Goal: Information Seeking & Learning: Learn about a topic

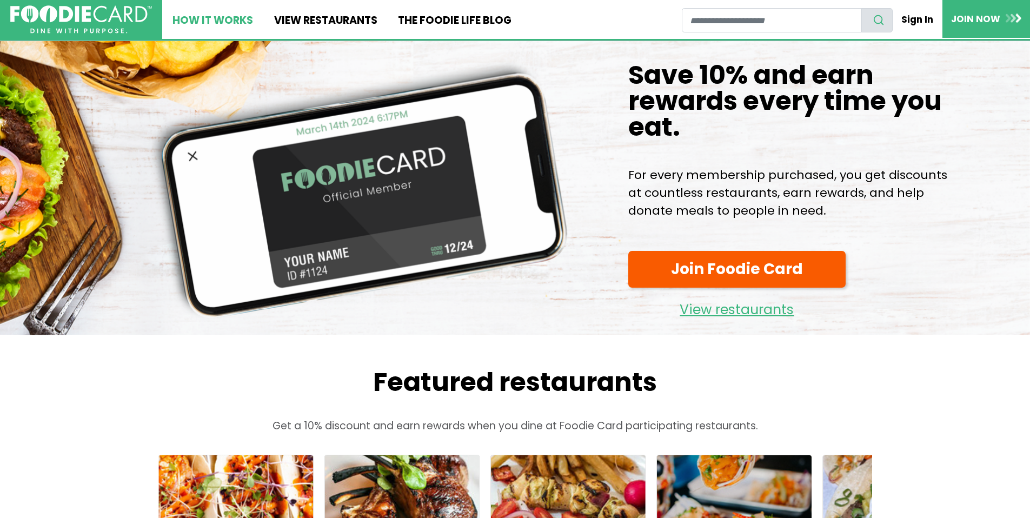
click at [230, 28] on link "How It Works" at bounding box center [212, 19] width 101 height 39
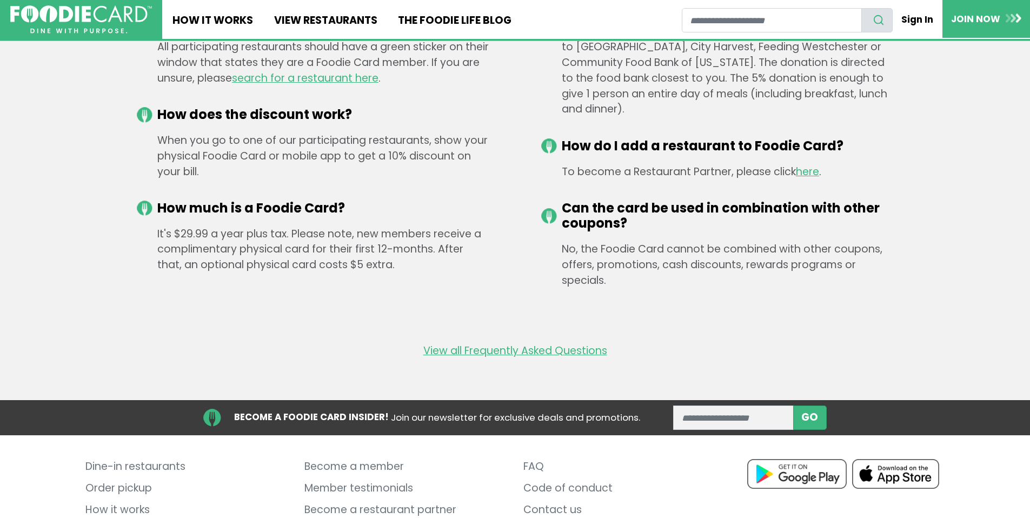
scroll to position [1798, 0]
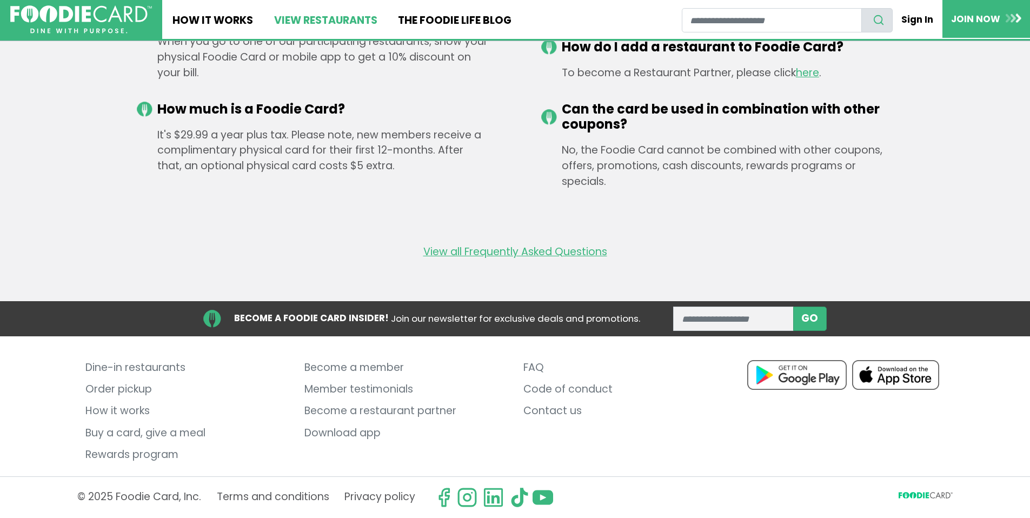
click at [291, 20] on link "View restaurants" at bounding box center [325, 19] width 124 height 39
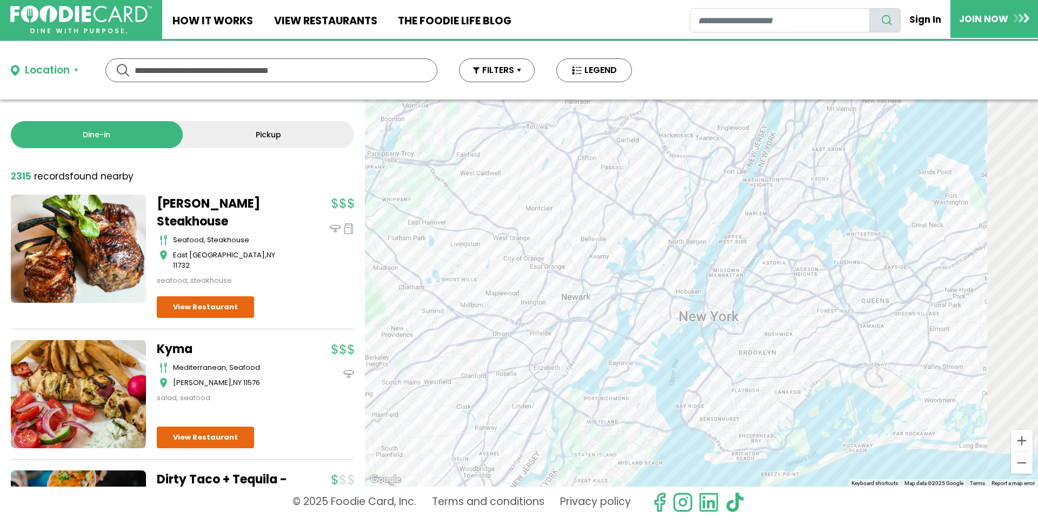
drag, startPoint x: 786, startPoint y: 280, endPoint x: 568, endPoint y: 256, distance: 219.2
click at [568, 256] on div "To navigate, press the arrow keys." at bounding box center [701, 292] width 673 height 387
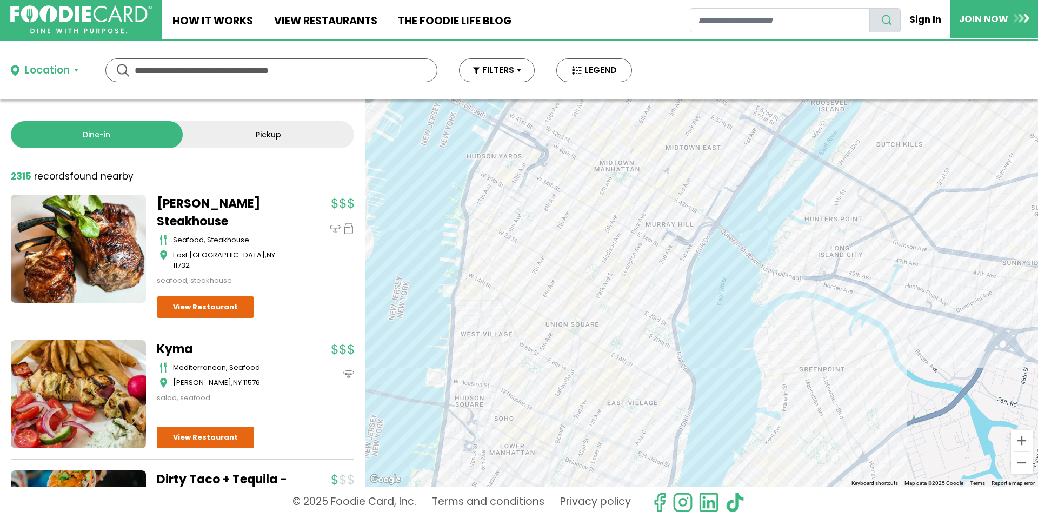
drag, startPoint x: 642, startPoint y: 348, endPoint x: 699, endPoint y: 256, distance: 108.0
click at [722, 258] on div "To navigate, press the arrow keys." at bounding box center [701, 292] width 673 height 387
click at [622, 282] on div "To navigate, press the arrow keys." at bounding box center [701, 292] width 673 height 387
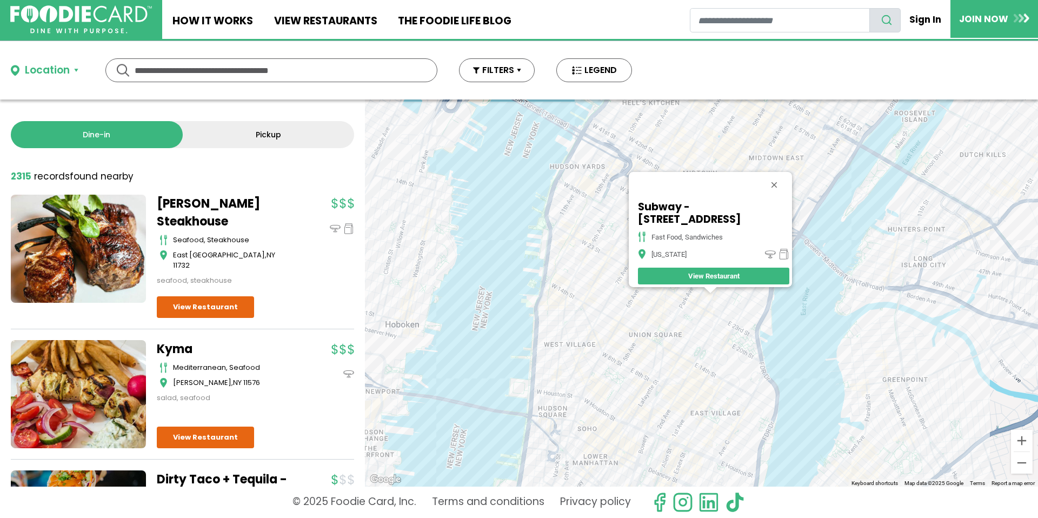
click at [613, 321] on div "To navigate, press the arrow keys. Subway - [STREET_ADDRESS][US_STATE] View Res…" at bounding box center [701, 292] width 673 height 387
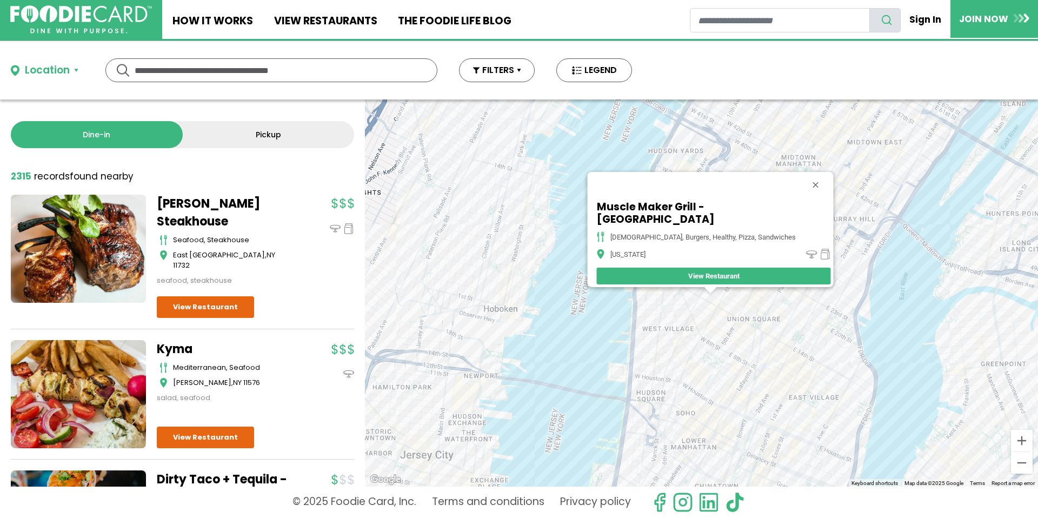
click at [712, 348] on div "To navigate, press the arrow keys. Muscle Maker Grill - 7th Ave american, burge…" at bounding box center [701, 292] width 673 height 387
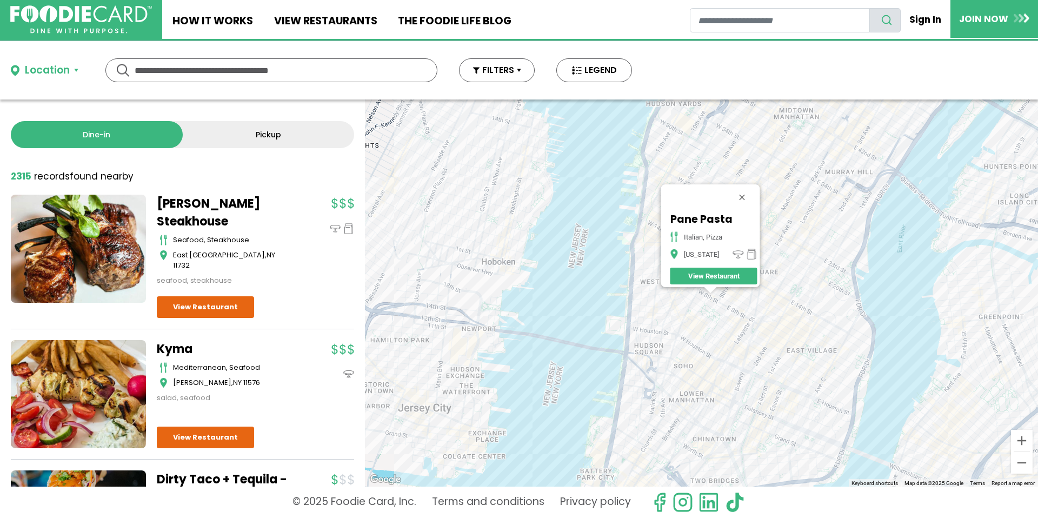
click at [706, 344] on div "To navigate, press the arrow keys. Pane Pasta italian, pizza [US_STATE] View Re…" at bounding box center [701, 292] width 673 height 387
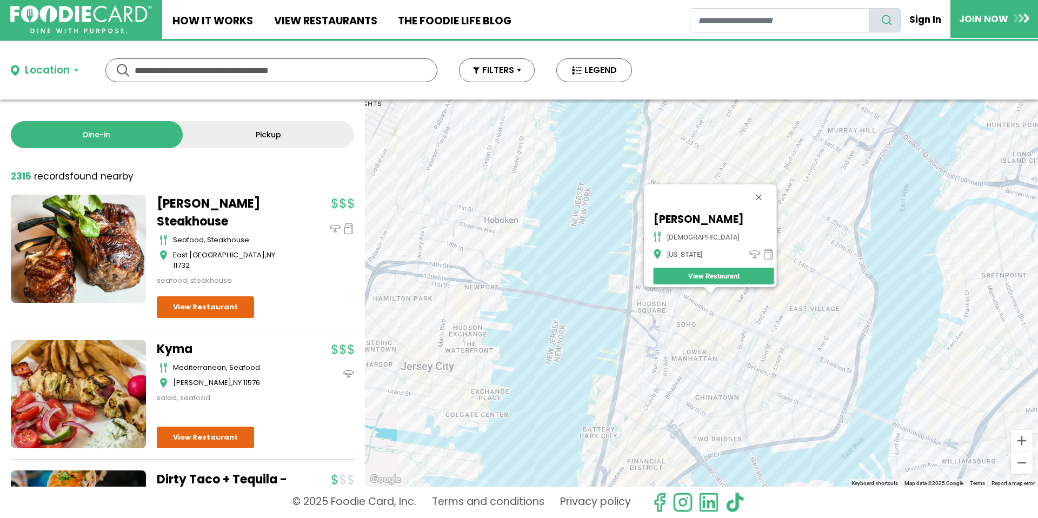
click at [777, 324] on div "To navigate, press the arrow keys. Madam Ji indian [US_STATE] View Restaurant" at bounding box center [701, 292] width 673 height 387
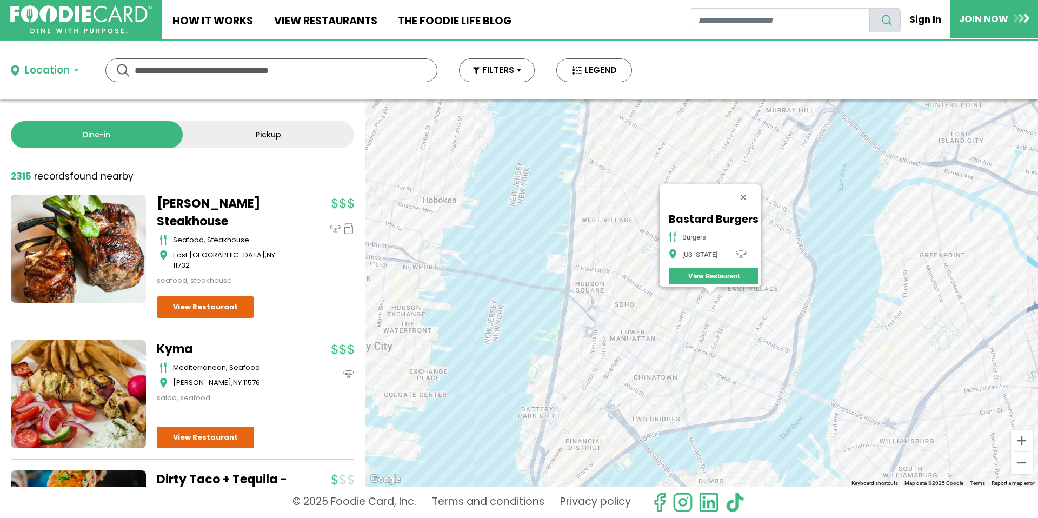
click at [729, 336] on div "To navigate, press the arrow keys. Bastard Burgers burgers [US_STATE] View Rest…" at bounding box center [701, 292] width 673 height 387
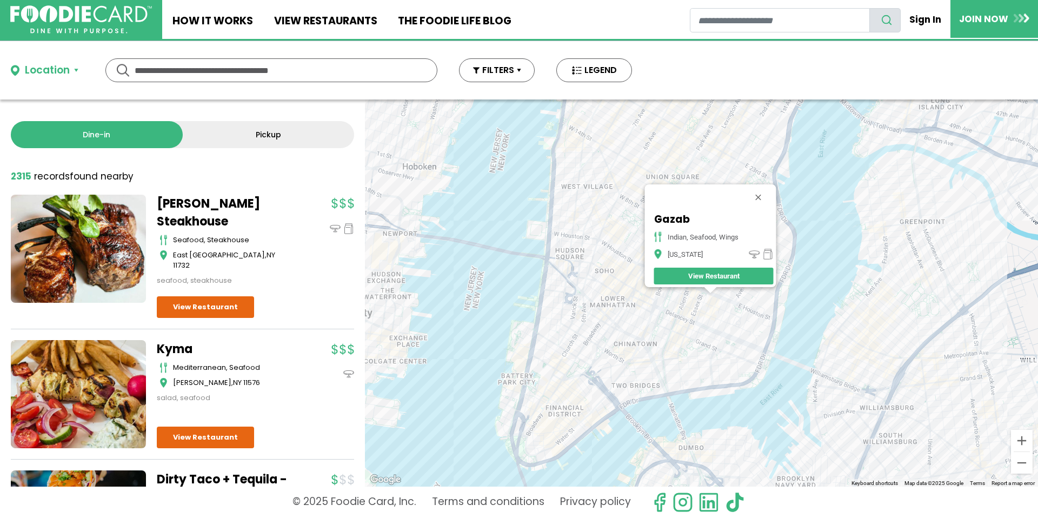
click at [687, 342] on div "To navigate, press the arrow keys. Gazab indian, seafood, wings [US_STATE] View…" at bounding box center [701, 292] width 673 height 387
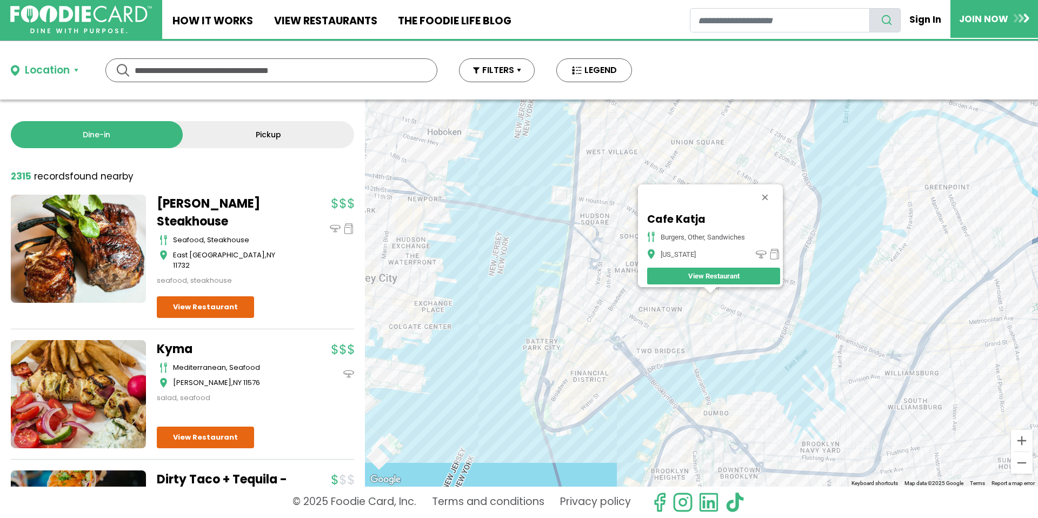
click at [615, 321] on div "To navigate, press the arrow keys. Cafe Katja burgers, other, sandwiches [US_ST…" at bounding box center [701, 292] width 673 height 387
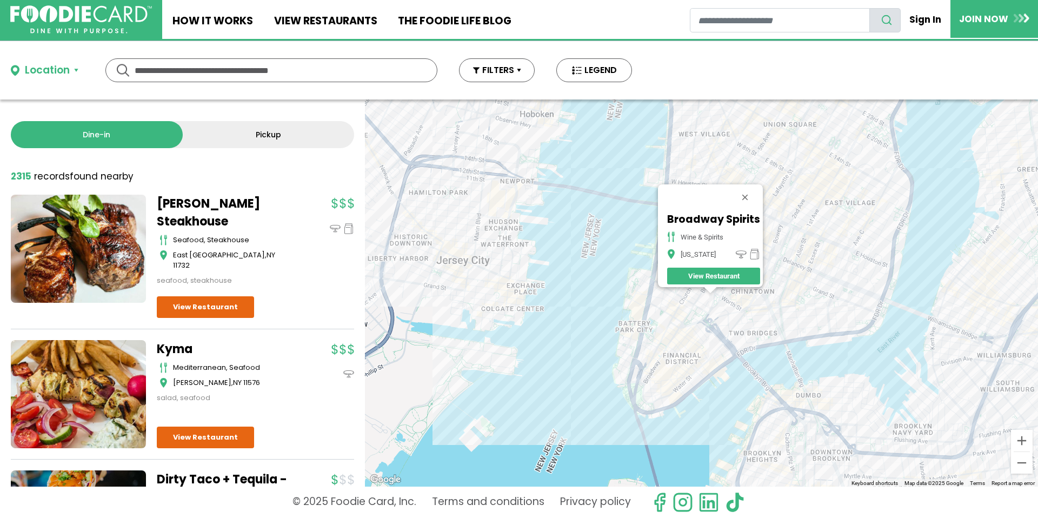
click at [688, 355] on div "To navigate, press the arrow keys. Broadway Spirits wine & spirits [US_STATE] V…" at bounding box center [701, 292] width 673 height 387
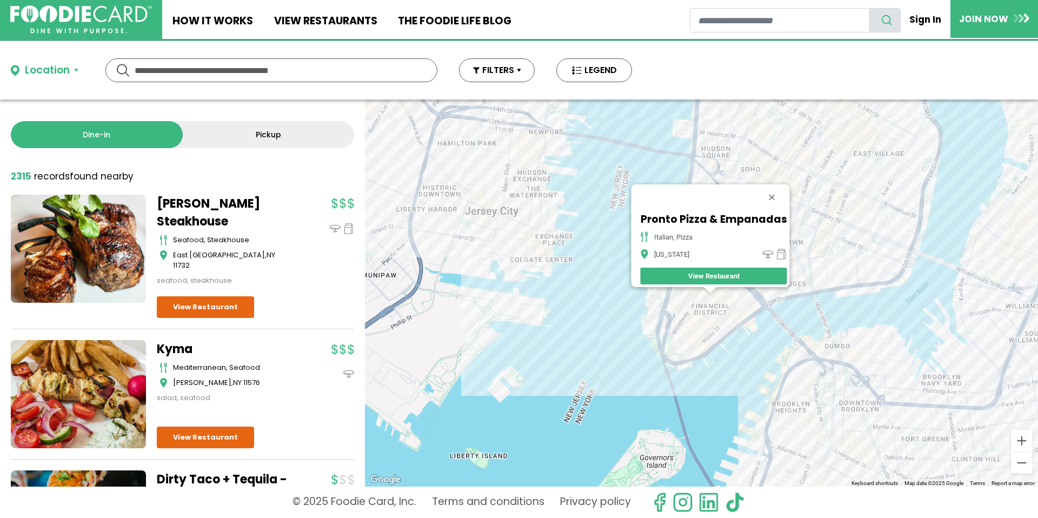
click at [704, 335] on div "To navigate, press the arrow keys. Pronto Pizza & Empanadas italian, pizza [US_…" at bounding box center [701, 292] width 673 height 387
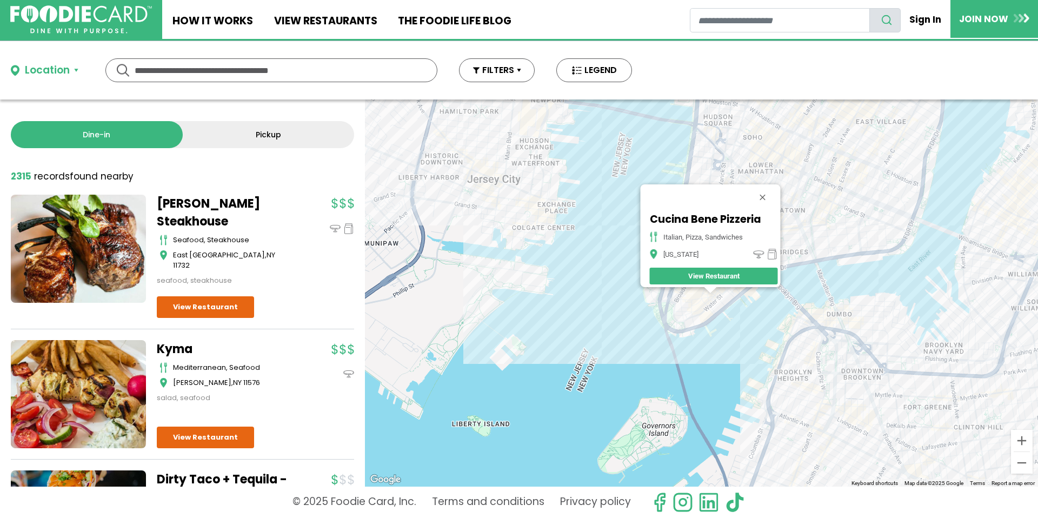
click at [826, 368] on div "To navigate, press the arrow keys. Cucina Bene Pizzeria italian, pizza, sandwic…" at bounding box center [701, 292] width 673 height 387
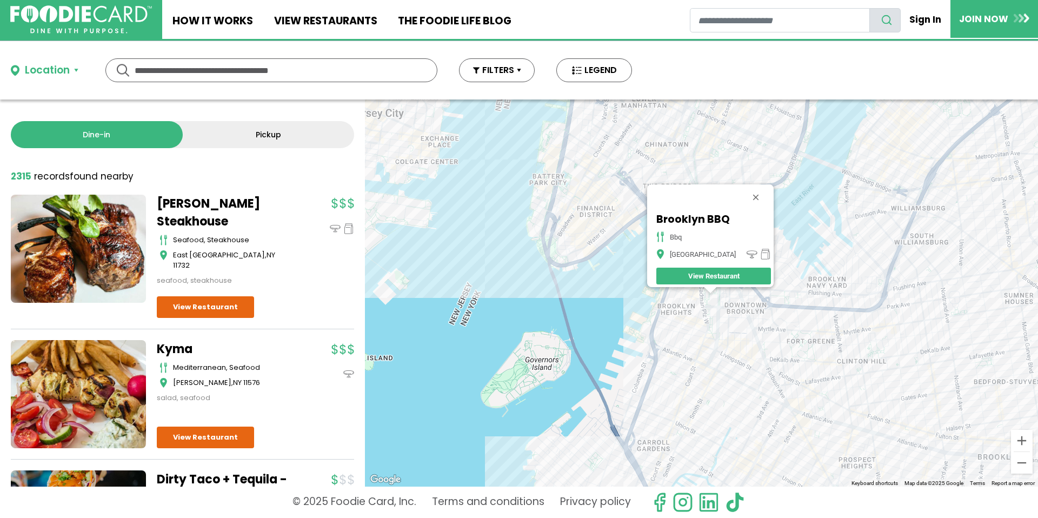
click at [743, 361] on div "To navigate, press the arrow keys. Brooklyn BBQ bbq Brooklyn View Restaurant" at bounding box center [701, 292] width 673 height 387
click at [745, 367] on div "To navigate, press the arrow keys. Brooklyn BBQ bbq Brooklyn View Restaurant" at bounding box center [701, 292] width 673 height 387
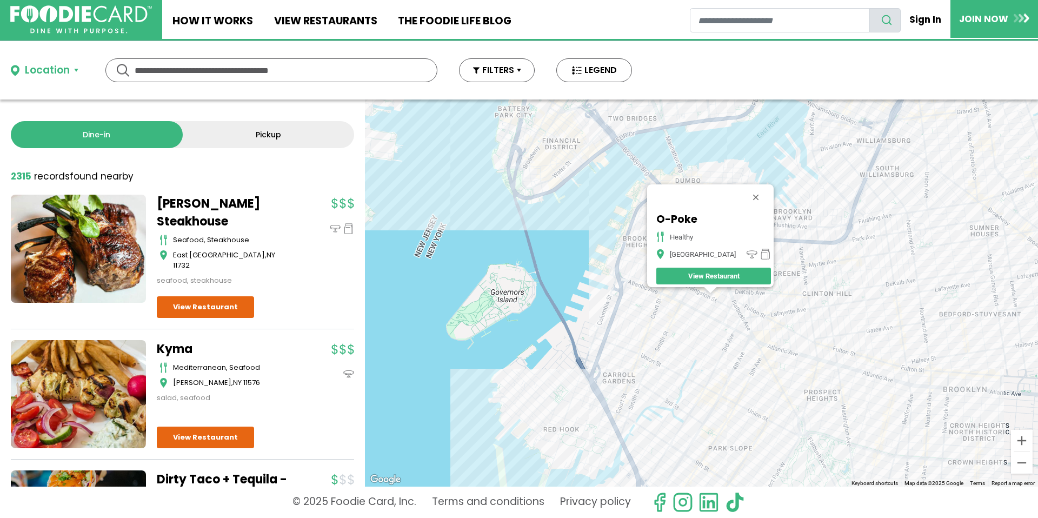
click at [742, 305] on div "To navigate, press the arrow keys. O-Poke healthy [GEOGRAPHIC_DATA] View Restau…" at bounding box center [701, 292] width 673 height 387
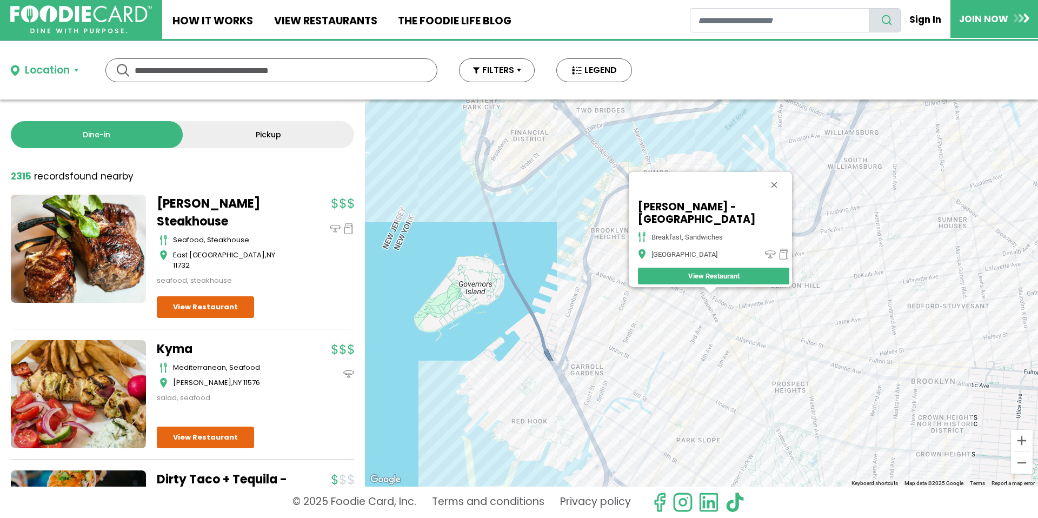
click at [529, 166] on div "To navigate, press the arrow keys. [GEOGRAPHIC_DATA] - [GEOGRAPHIC_DATA] breakf…" at bounding box center [701, 292] width 673 height 387
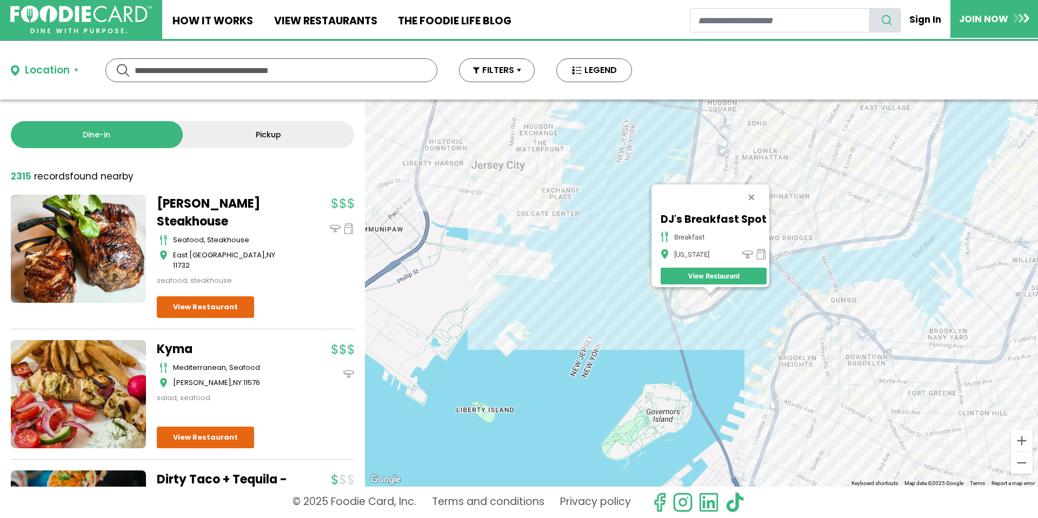
click at [509, 163] on div "To navigate, press the arrow keys. DJ's Breakfast Spot breakfast [US_STATE] Vie…" at bounding box center [701, 292] width 673 height 387
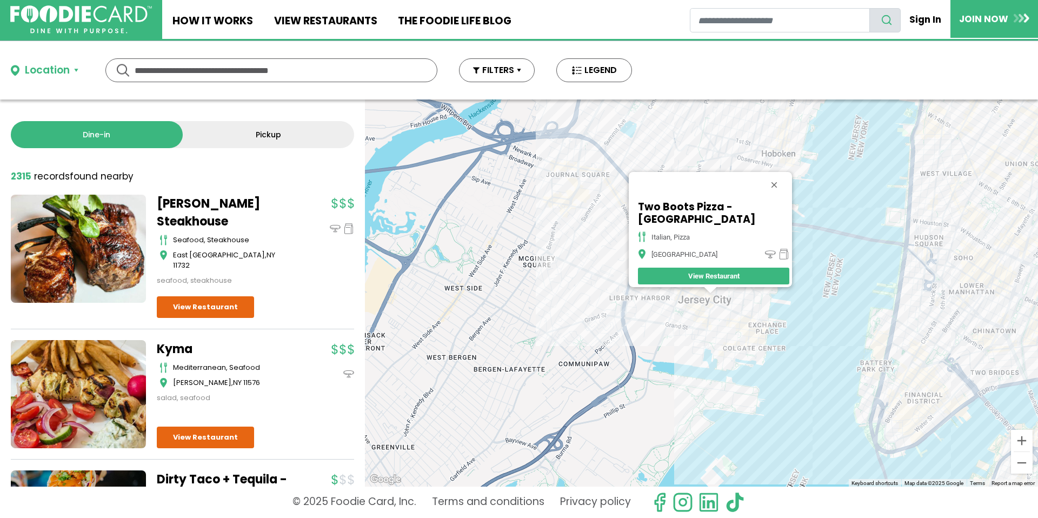
click at [568, 217] on div "To navigate, press the arrow keys. Two Boots Pizza - [GEOGRAPHIC_DATA] italian,…" at bounding box center [701, 292] width 673 height 387
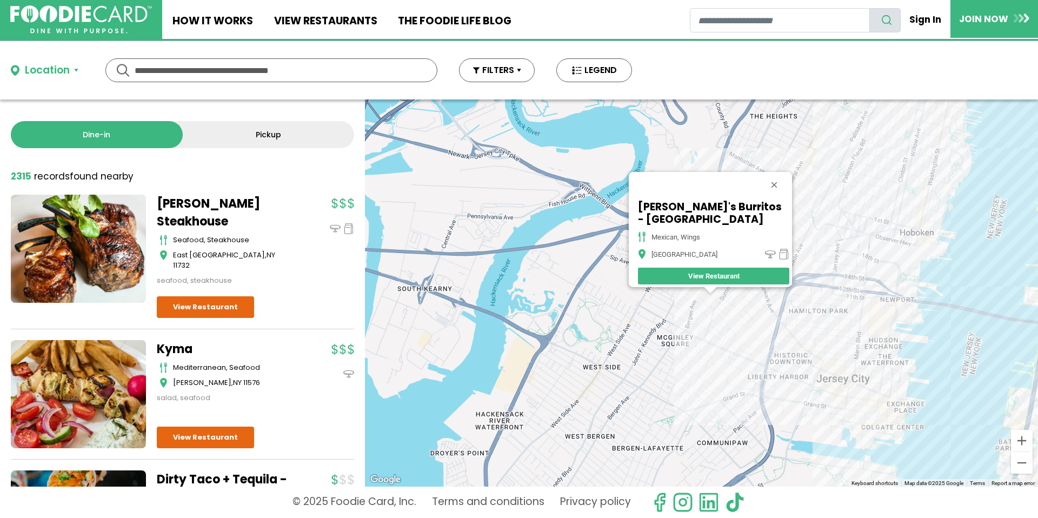
click at [919, 234] on div "To navigate, press the arrow keys. [PERSON_NAME][GEOGRAPHIC_DATA] - [GEOGRAPHIC…" at bounding box center [701, 292] width 673 height 387
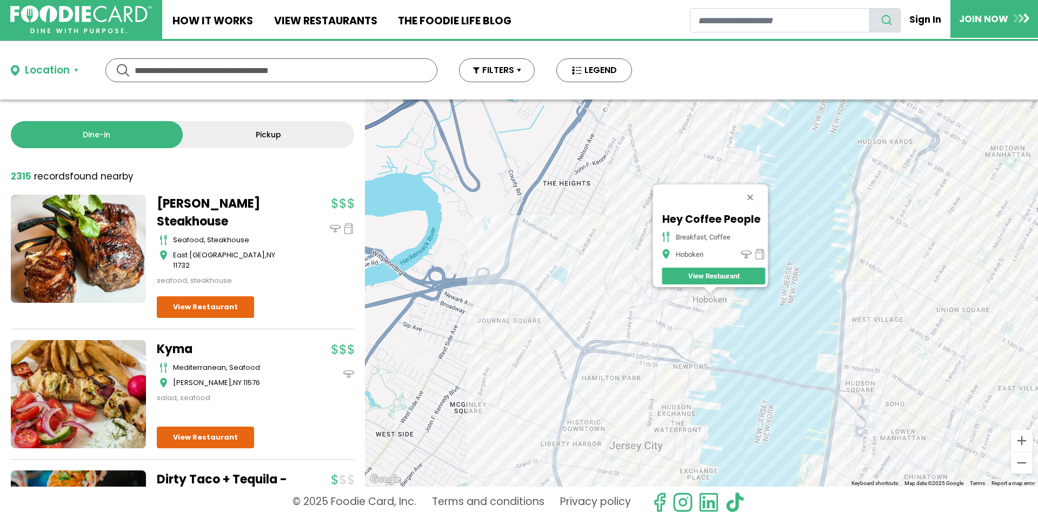
click at [895, 276] on div "To navigate, press the arrow keys. Hey Coffee People breakfast, coffee [GEOGRAP…" at bounding box center [701, 292] width 673 height 387
click at [899, 276] on div "To navigate, press the arrow keys. Hey Coffee People breakfast, coffee [GEOGRAP…" at bounding box center [701, 292] width 673 height 387
